Goal: Check status: Check status

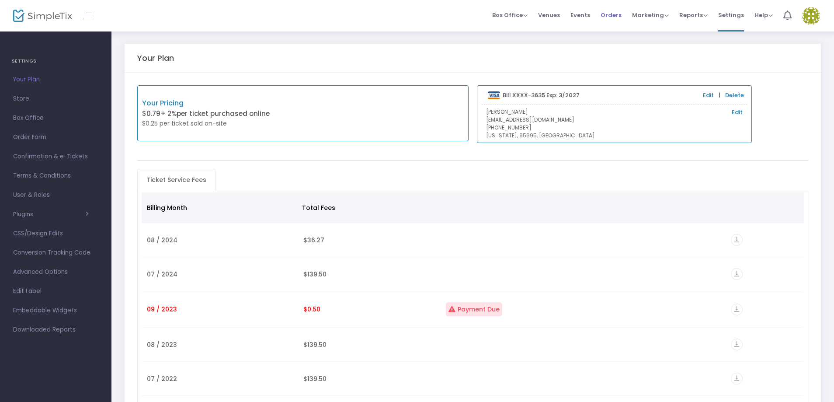
click at [616, 18] on span "Orders" at bounding box center [610, 15] width 21 height 22
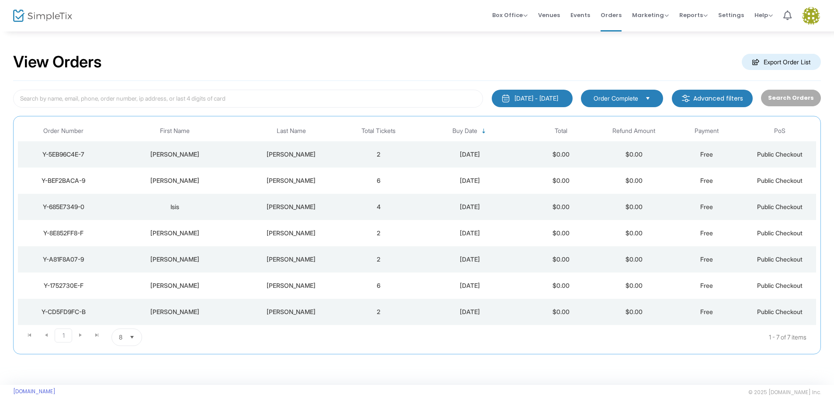
click at [333, 177] on div "[PERSON_NAME]" at bounding box center [291, 180] width 97 height 9
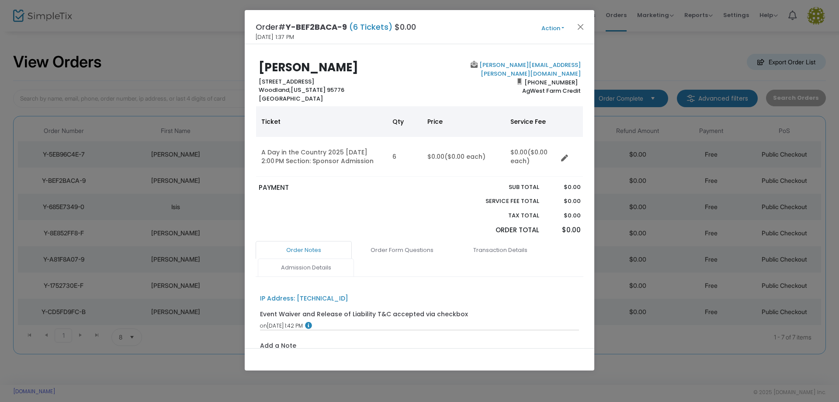
click at [288, 268] on link "Admission Details" at bounding box center [306, 267] width 96 height 18
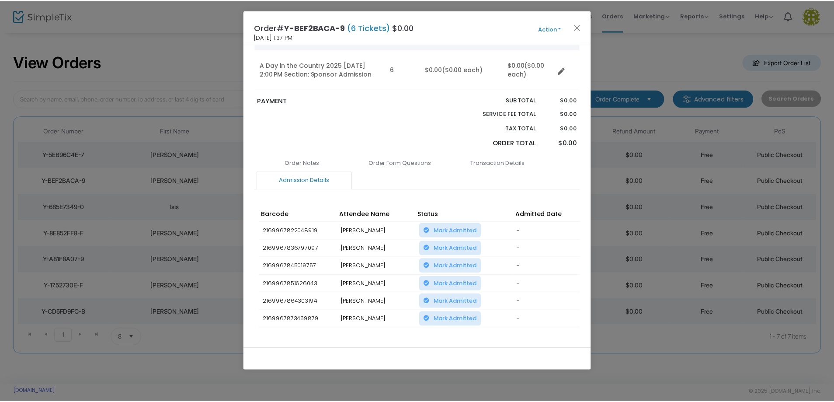
scroll to position [127, 0]
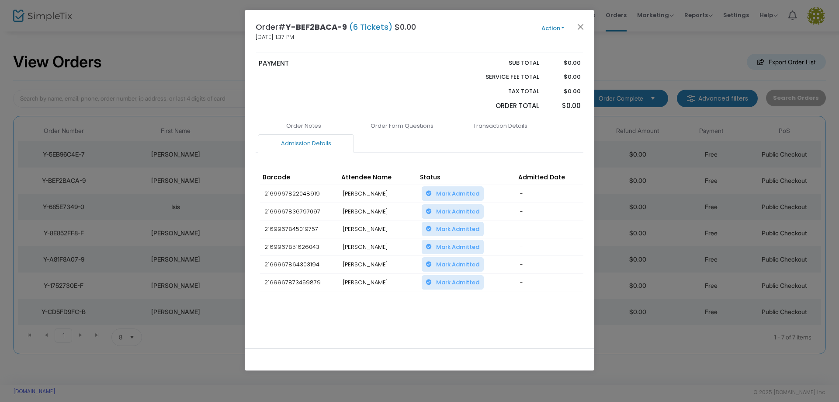
drag, startPoint x: 365, startPoint y: 281, endPoint x: 397, endPoint y: 279, distance: 31.5
click at [397, 279] on td "[PERSON_NAME]" at bounding box center [378, 282] width 79 height 18
click at [419, 299] on div "Barcode Attendee Name Status Admitted Date Scan Details 2169967822048919 [PERSO…" at bounding box center [420, 244] width 328 height 148
click at [582, 28] on button "Close" at bounding box center [580, 26] width 11 height 11
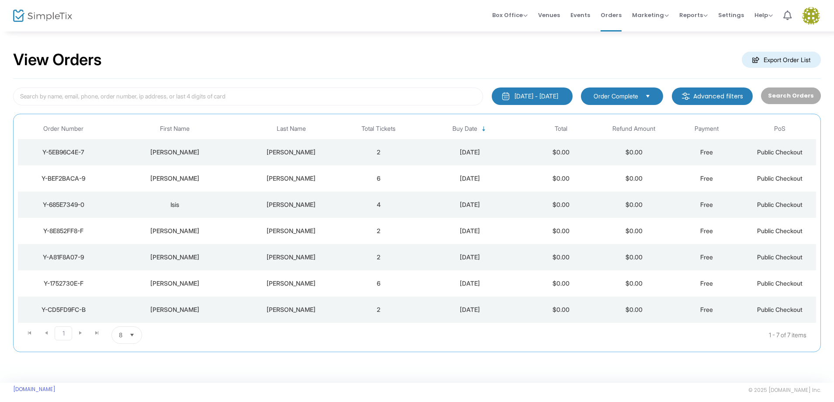
scroll to position [0, 0]
